Goal: Use online tool/utility

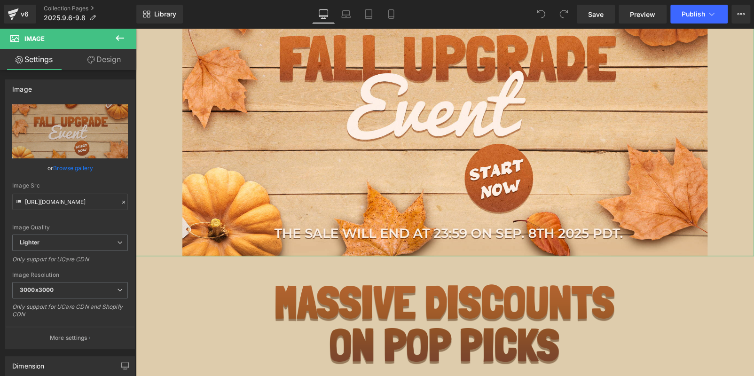
type input "C:\fakepath\last_01.jpg"
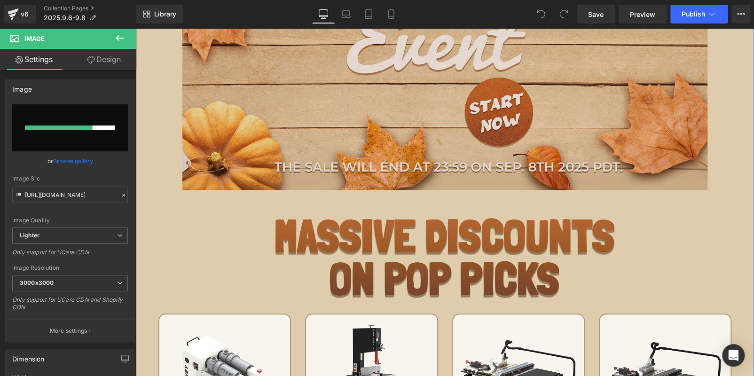
scroll to position [329, 0]
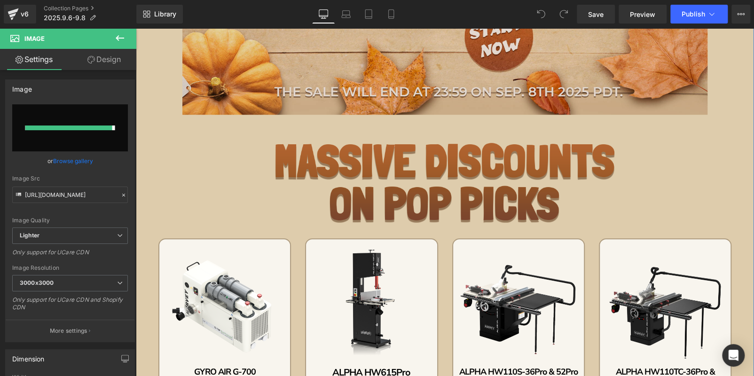
type input "[URL][DOMAIN_NAME]"
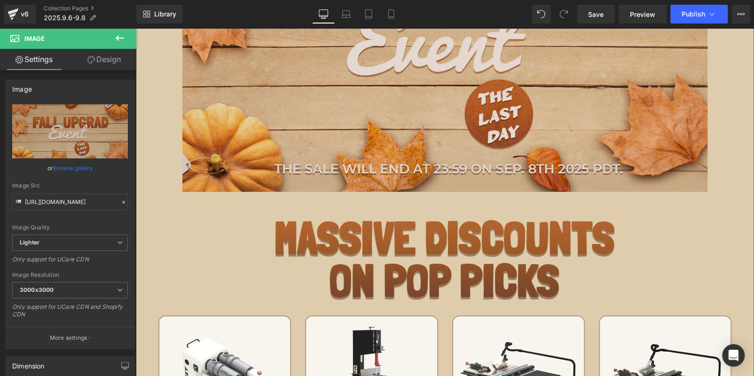
scroll to position [140, 0]
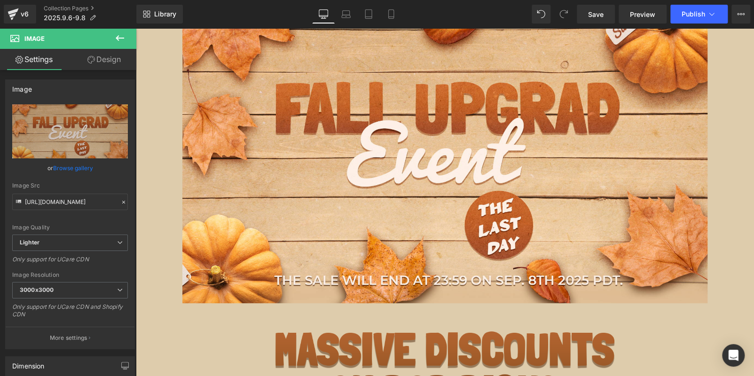
click at [117, 33] on icon at bounding box center [119, 37] width 11 height 11
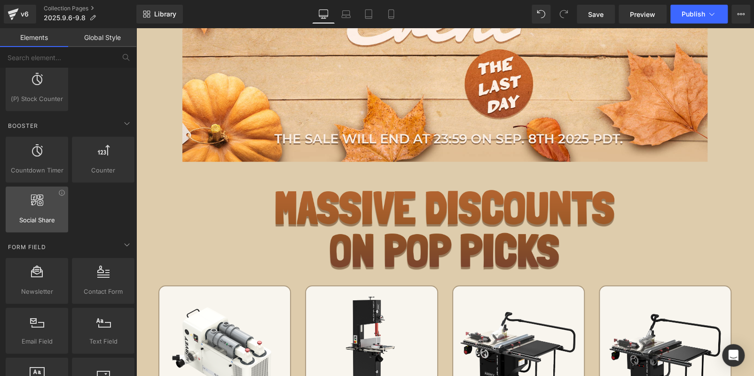
scroll to position [1128, 0]
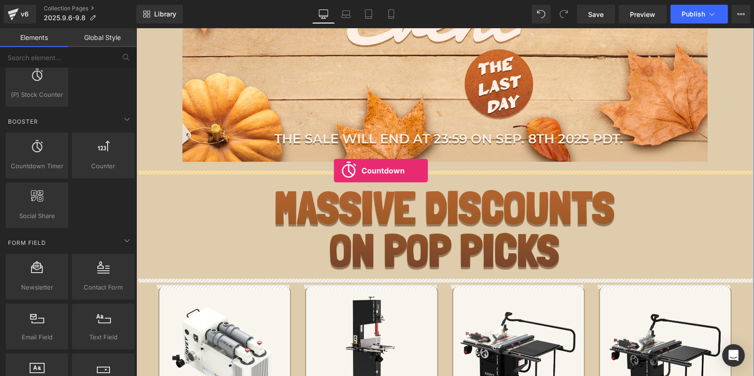
drag, startPoint x: 182, startPoint y: 184, endPoint x: 335, endPoint y: 171, distance: 153.3
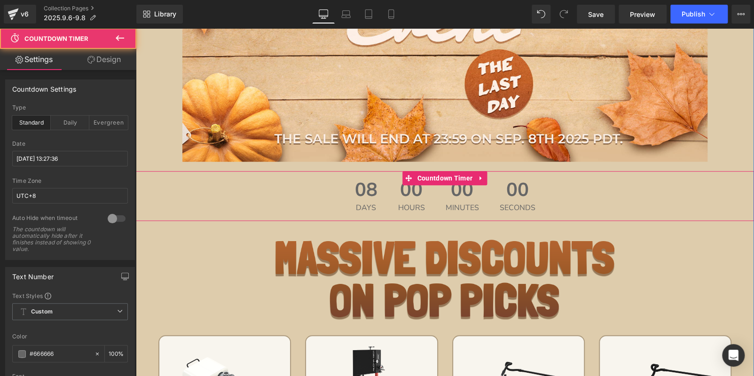
click at [412, 189] on span "00" at bounding box center [411, 191] width 27 height 23
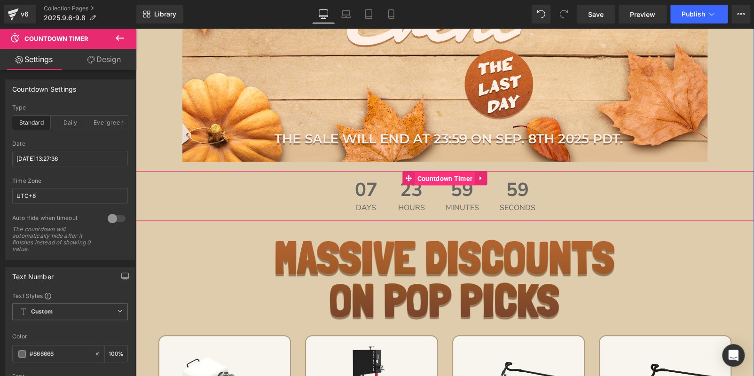
click at [431, 177] on span "Countdown Timer" at bounding box center [445, 178] width 60 height 14
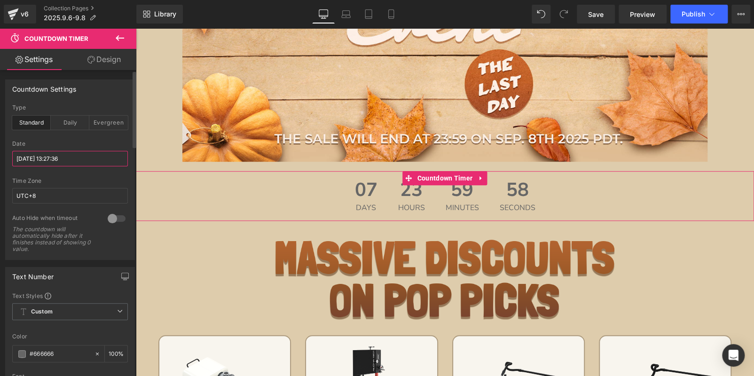
click at [43, 154] on input "[DATE] 13:27:36" at bounding box center [70, 159] width 116 height 16
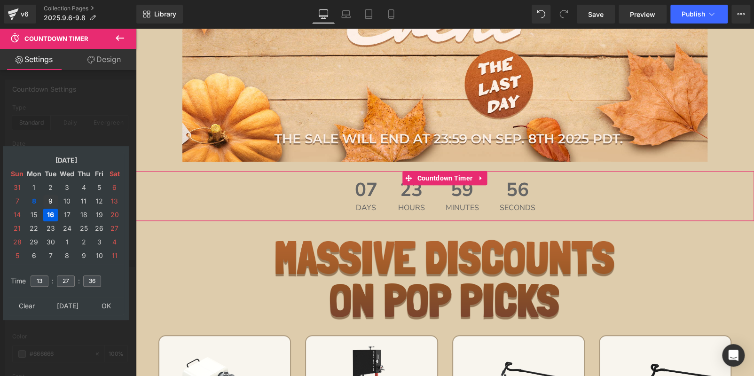
click at [50, 199] on td "9" at bounding box center [50, 201] width 15 height 13
drag, startPoint x: 40, startPoint y: 275, endPoint x: 31, endPoint y: 276, distance: 8.9
click at [31, 276] on input "13" at bounding box center [40, 280] width 18 height 11
type input "15"
type input "00"
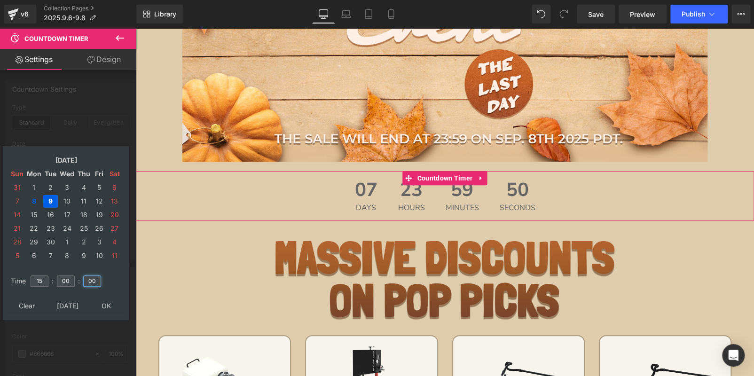
type input "00"
type input "[DATE] 15:00:00"
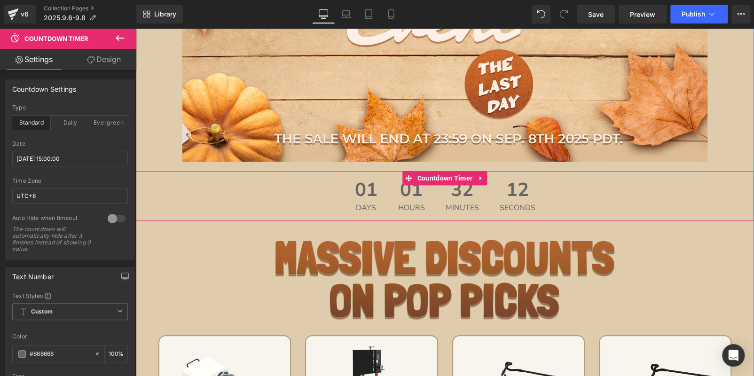
click at [335, 184] on div "01 Days 01 Hours 32 Minutes 12 Seconds" at bounding box center [445, 196] width 618 height 50
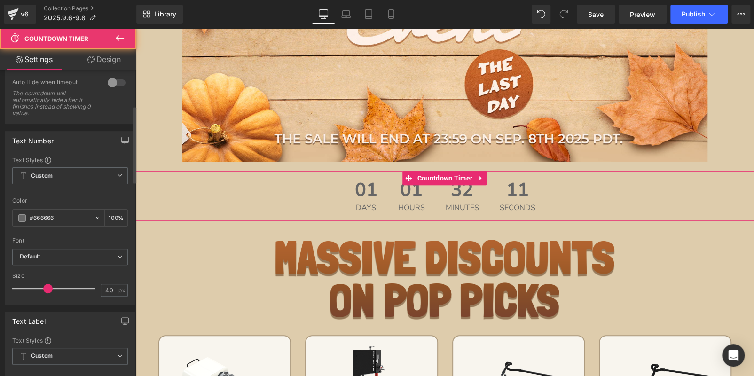
scroll to position [140, 0]
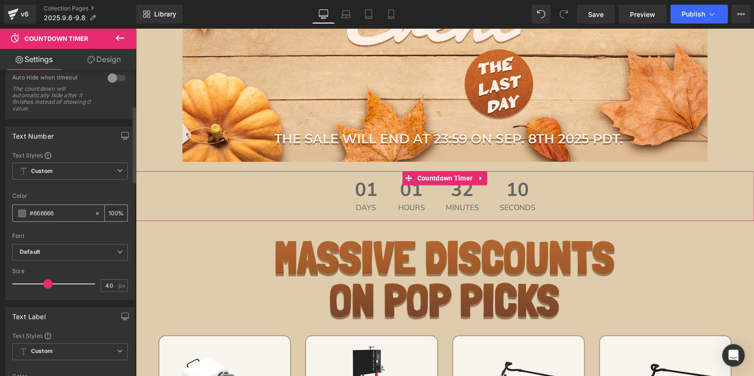
click at [23, 210] on span at bounding box center [22, 214] width 8 height 8
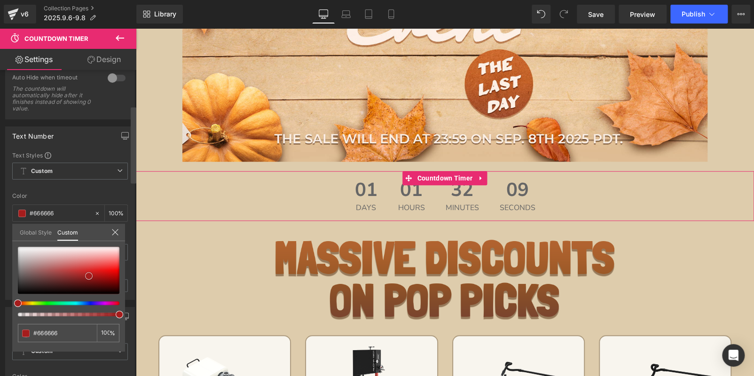
type input "#943232"
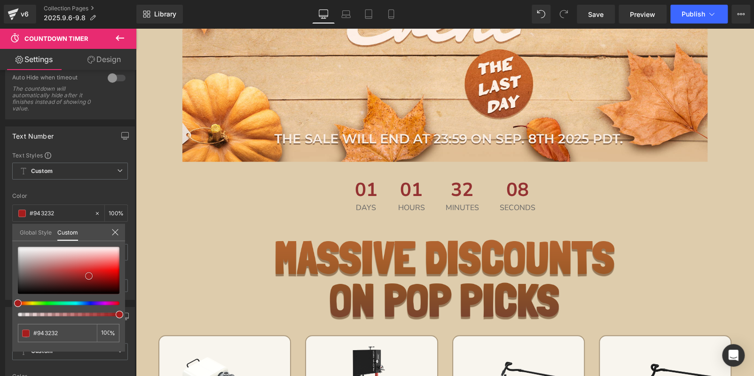
type input "#bc0000"
type input "#ff1919"
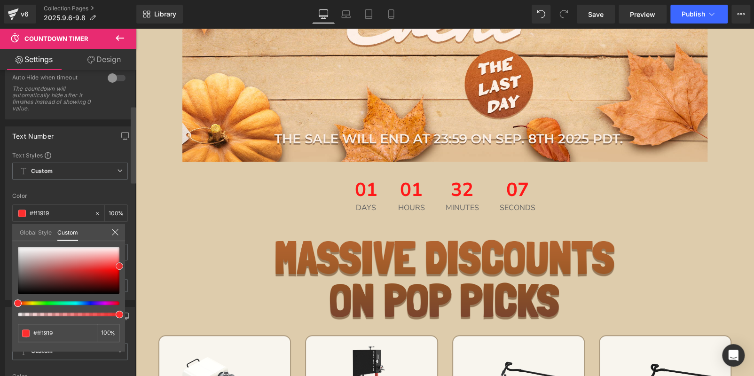
type input "#fd3434"
type input "#ff3233"
type input "#ff1e1e"
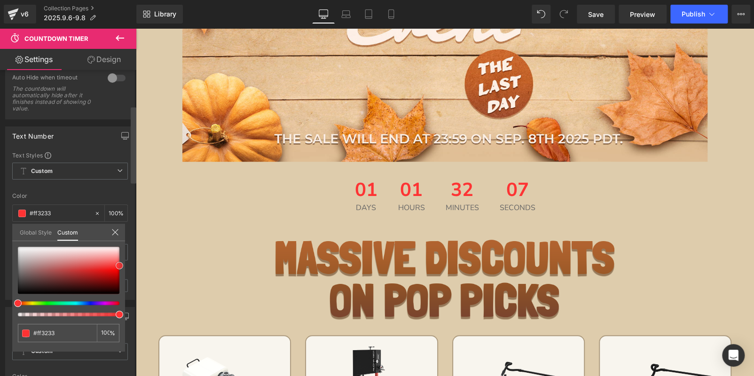
type input "#ff1e1e"
type input "#ff1919"
type input "#ff0f0f"
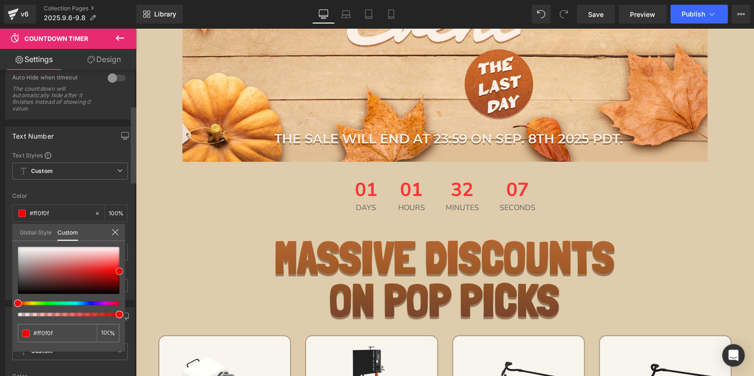
type input "#f90000"
type input "#f40000"
drag, startPoint x: 16, startPoint y: 273, endPoint x: 134, endPoint y: 270, distance: 118.0
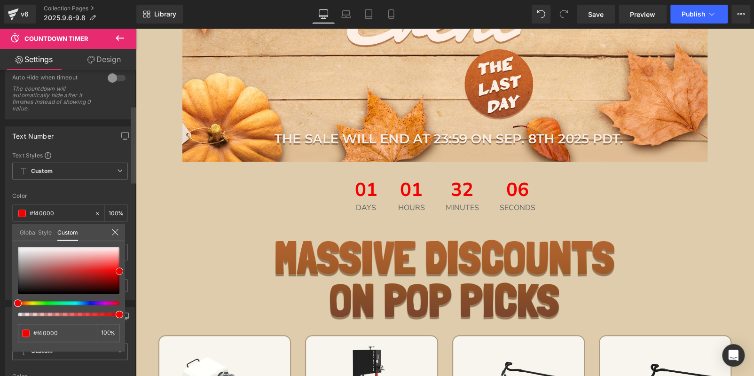
click at [134, 270] on div "Countdown Settings standard Type Standard Daily Evergreen [DATE] 15:00:00 Date …" at bounding box center [68, 225] width 136 height 310
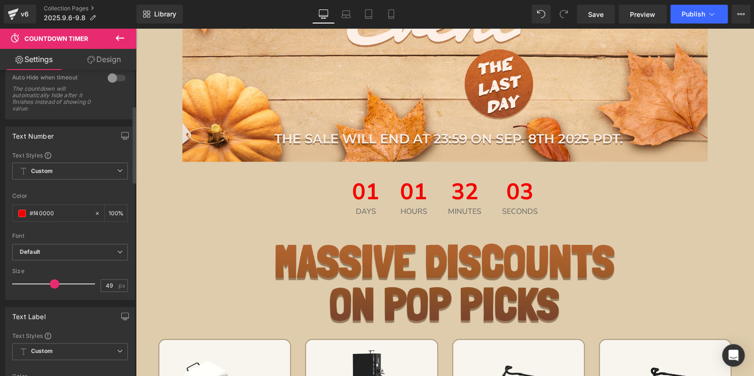
type input "50"
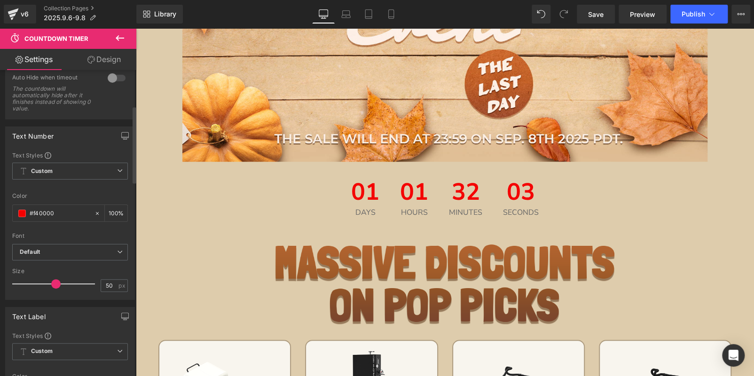
drag, startPoint x: 48, startPoint y: 285, endPoint x: 56, endPoint y: 285, distance: 7.5
click at [56, 285] on span at bounding box center [55, 283] width 9 height 9
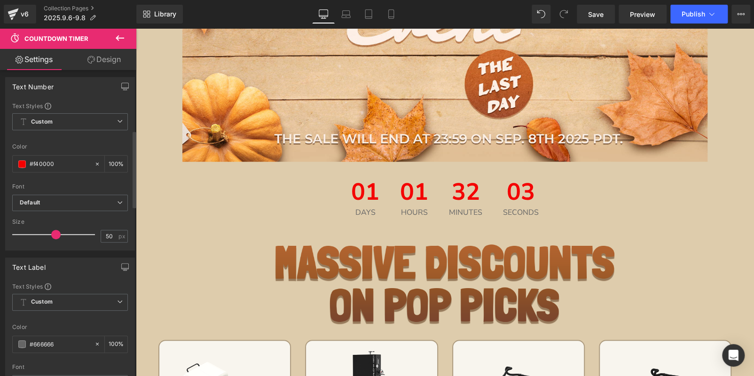
scroll to position [329, 0]
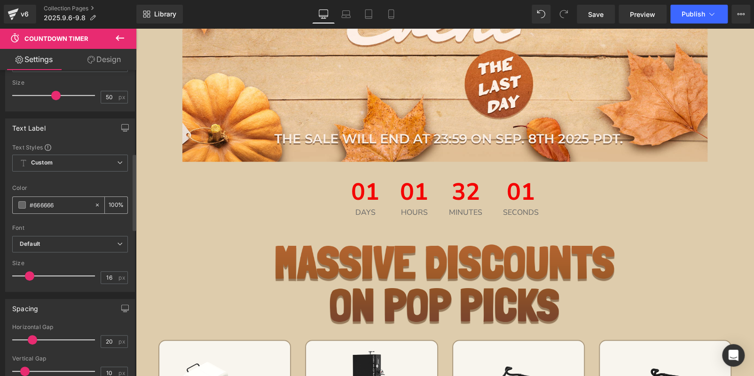
click at [23, 201] on span at bounding box center [22, 205] width 8 height 8
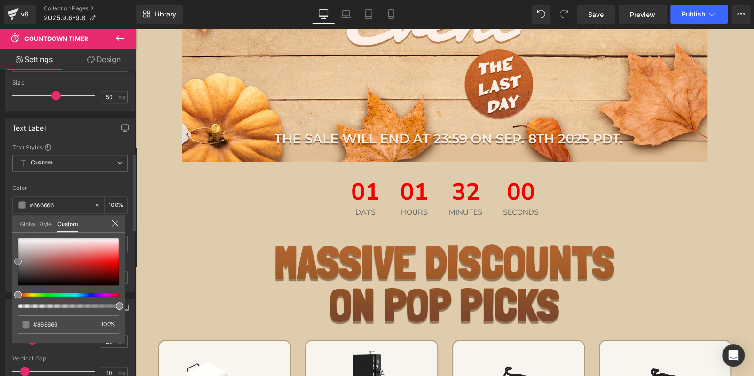
type input "#686868"
type input "#b7b7b7"
type input "#ffffff"
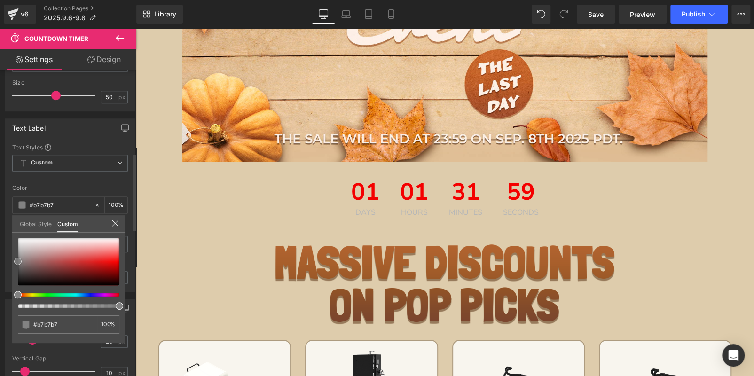
type input "#ffffff"
drag, startPoint x: 13, startPoint y: 258, endPoint x: 5, endPoint y: 165, distance: 92.9
click at [2, 176] on div "Text Label Text Styles Custom Custom Setup Global Style Custom Setup Global Sty…" at bounding box center [70, 201] width 140 height 180
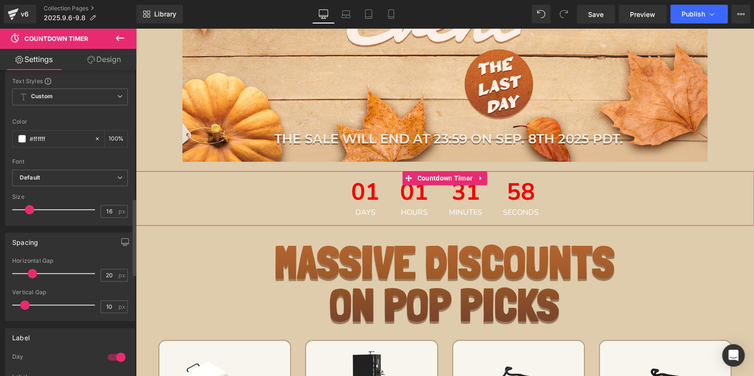
scroll to position [517, 0]
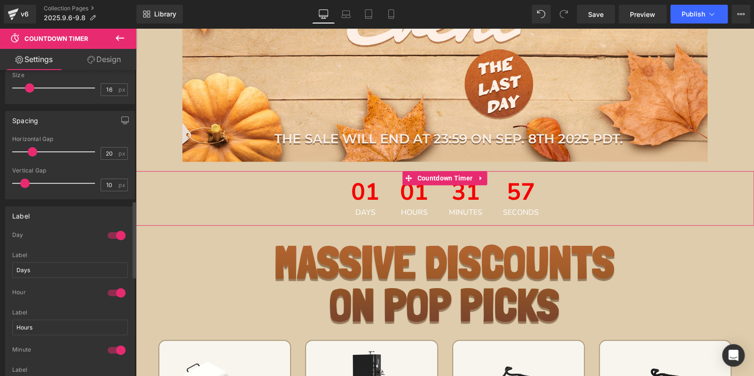
click at [109, 229] on div at bounding box center [116, 235] width 23 height 15
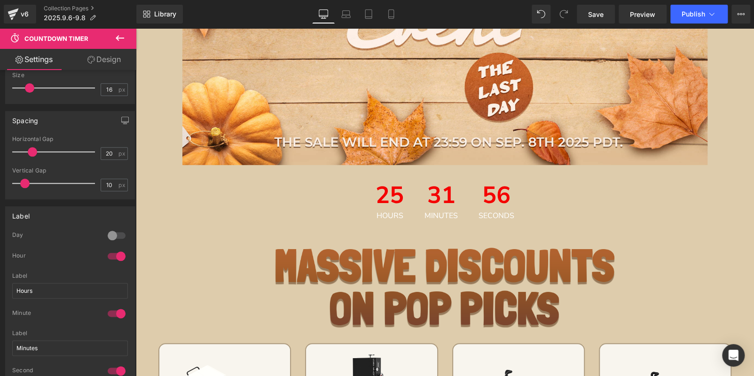
scroll to position [47, 0]
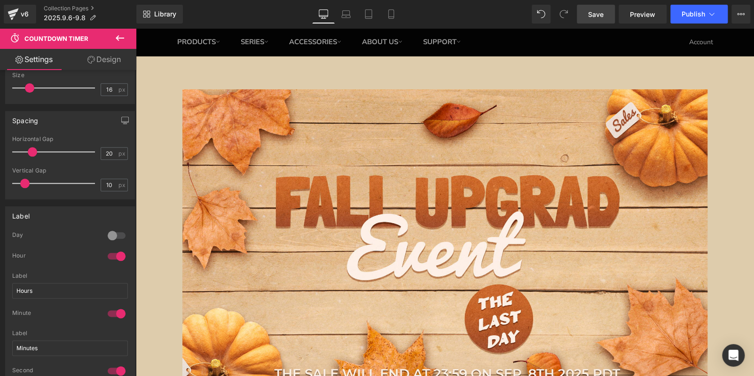
click at [586, 14] on link "Save" at bounding box center [595, 14] width 38 height 19
click at [596, 11] on span "Save" at bounding box center [596, 14] width 16 height 10
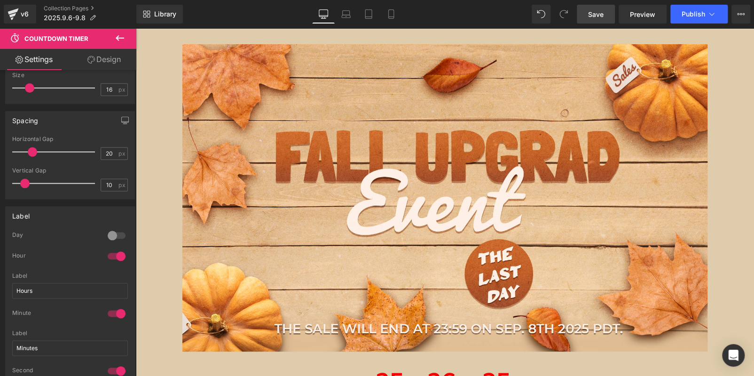
scroll to position [140, 0]
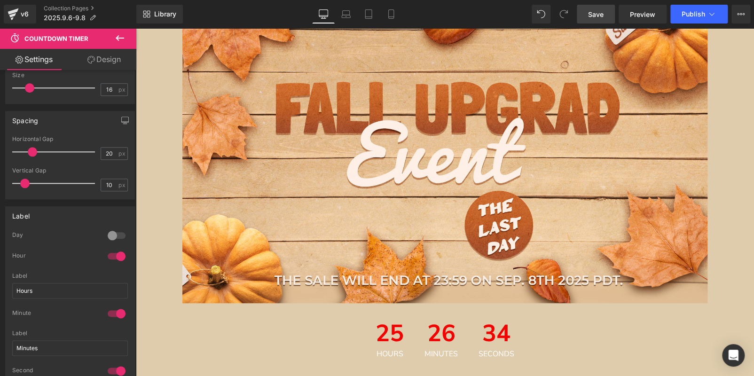
click at [584, 14] on link "Save" at bounding box center [595, 14] width 38 height 19
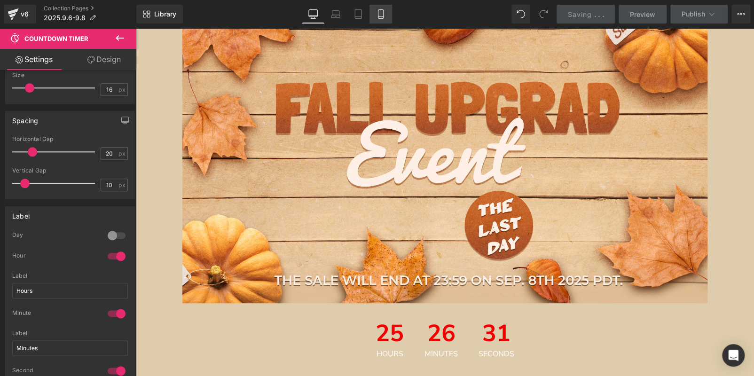
click at [382, 18] on icon at bounding box center [380, 13] width 9 height 9
type input "100"
type input "14"
type input "10"
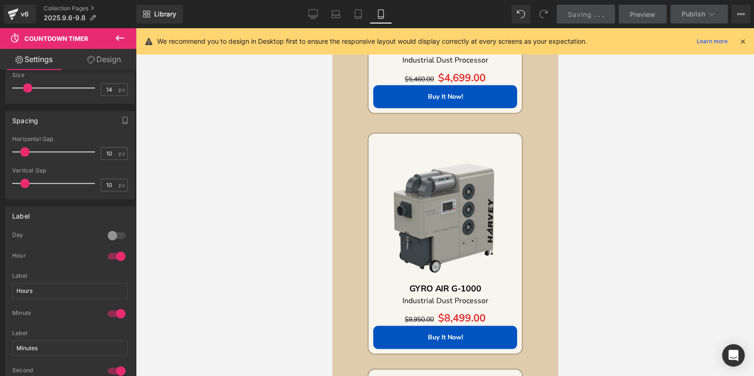
scroll to position [2549, 0]
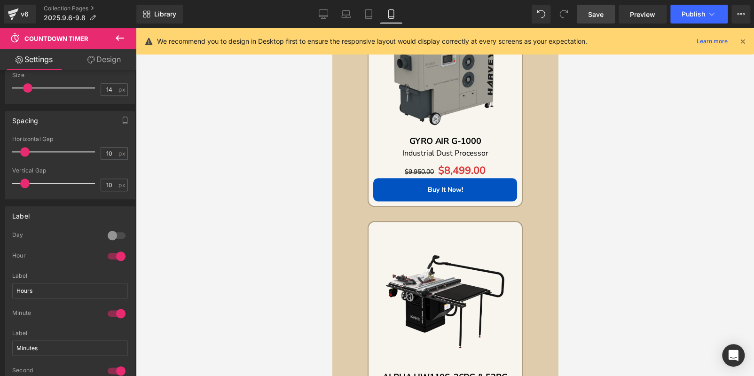
click at [593, 12] on span "Save" at bounding box center [596, 14] width 16 height 10
click at [331, 18] on link "Desktop" at bounding box center [323, 14] width 23 height 19
type input "100"
type input "16"
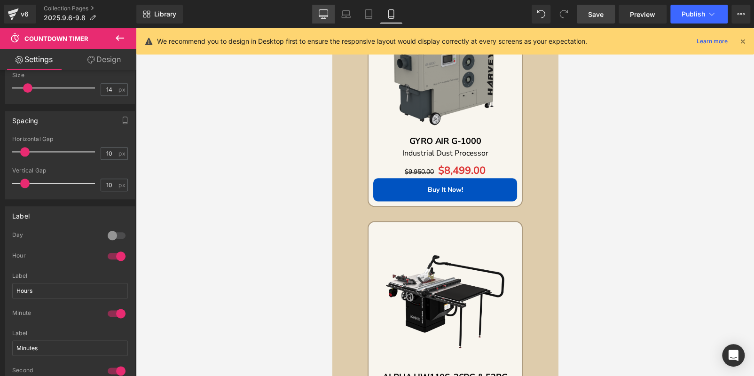
type input "20"
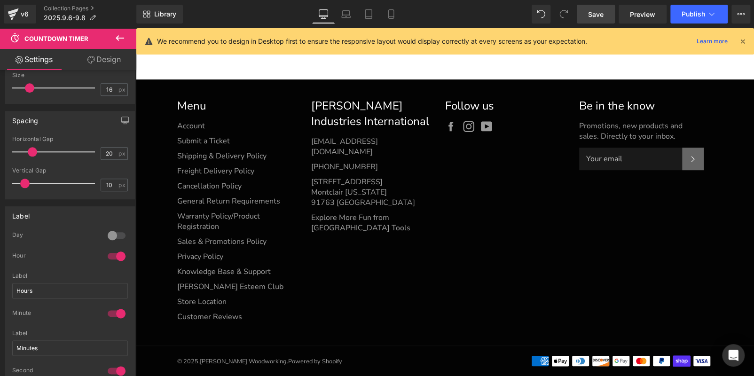
scroll to position [307, 0]
